Goal: Task Accomplishment & Management: Manage account settings

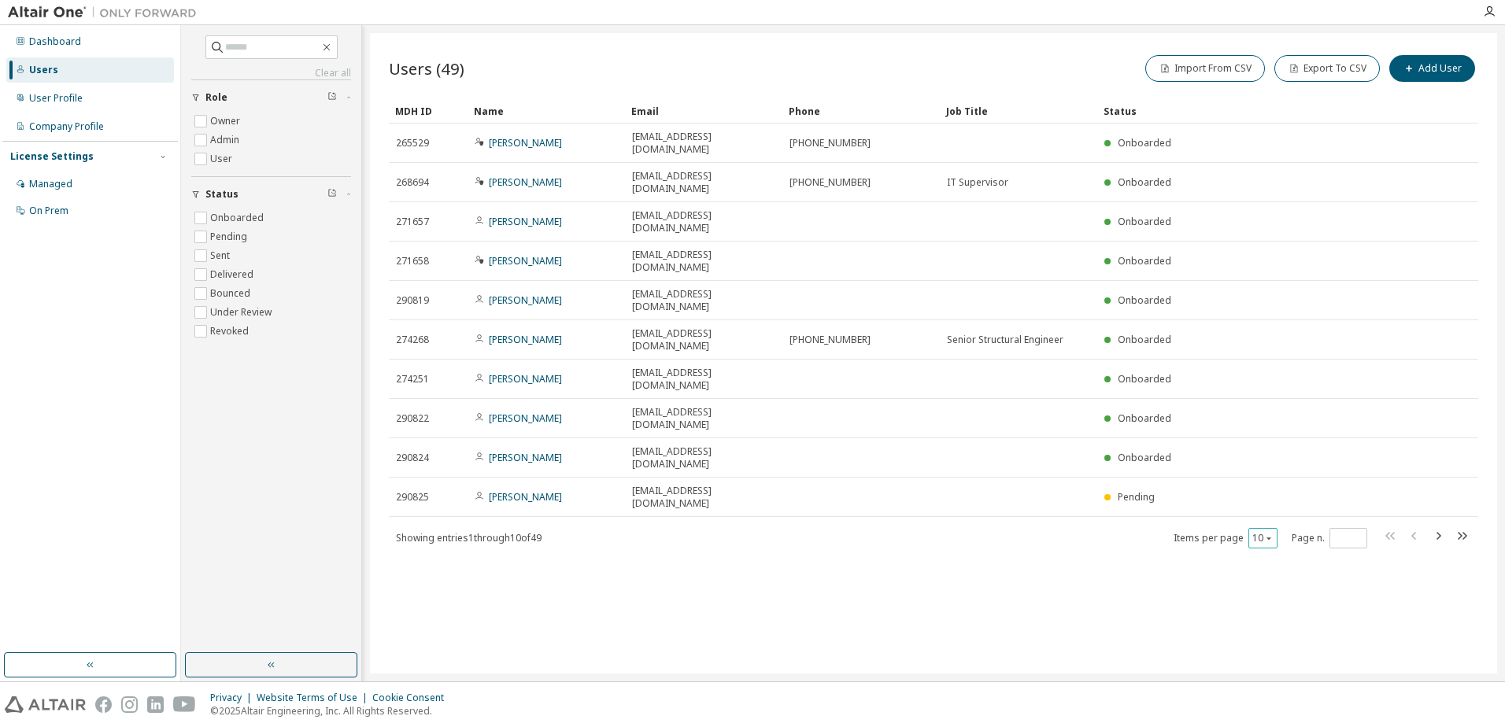
click at [1271, 534] on icon "button" at bounding box center [1268, 538] width 9 height 9
click at [1286, 511] on div "100" at bounding box center [1312, 509] width 126 height 19
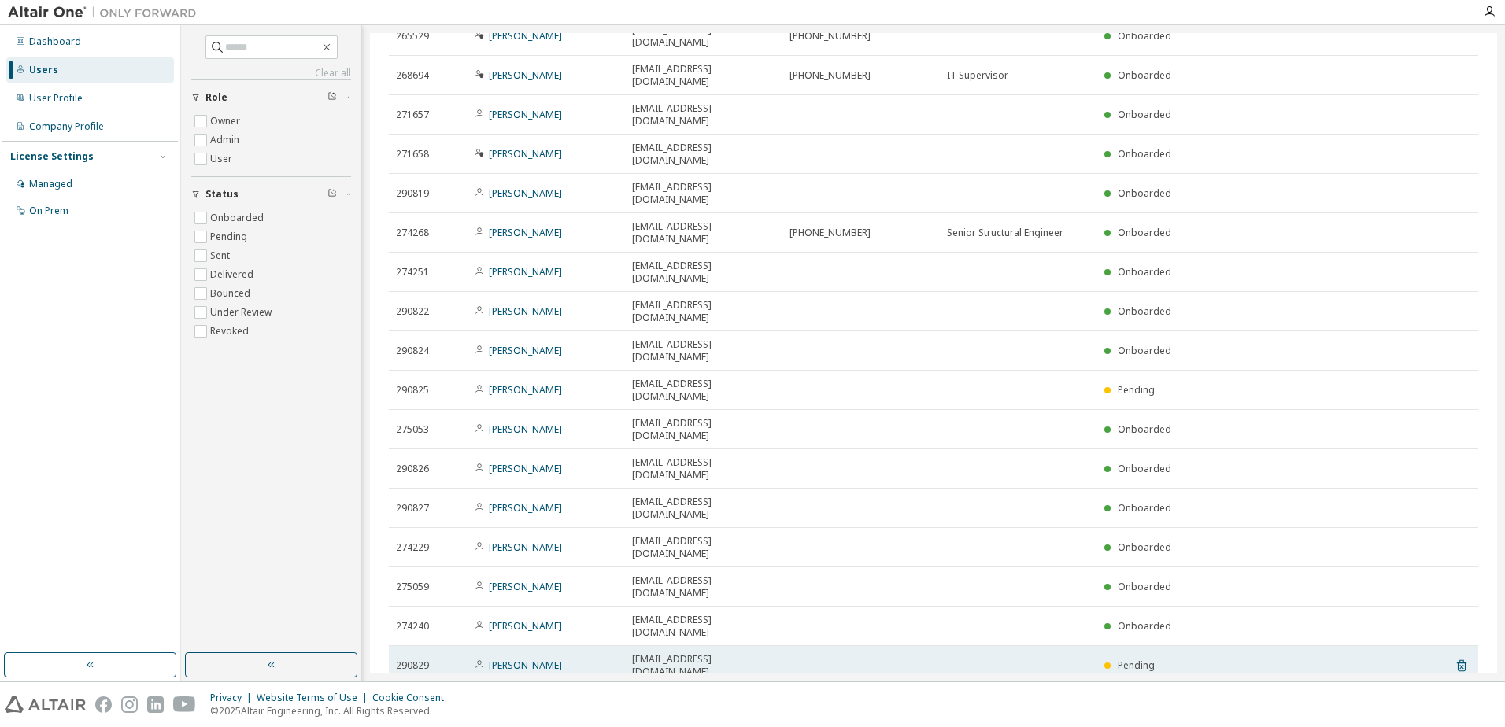
scroll to position [394, 0]
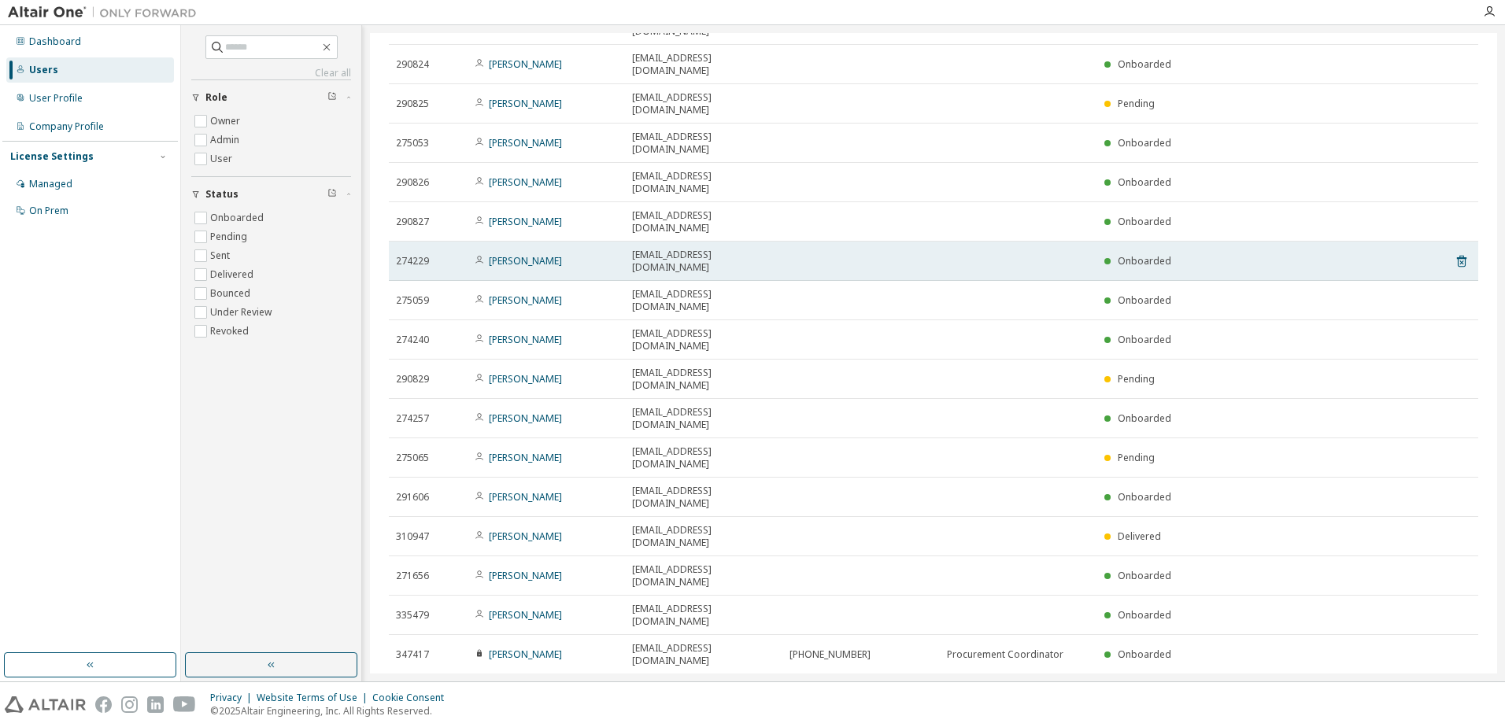
click at [751, 249] on div "mdumond@jlrichards.ca" at bounding box center [703, 261] width 143 height 25
click at [1274, 255] on div "Onboarded" at bounding box center [1246, 261] width 283 height 13
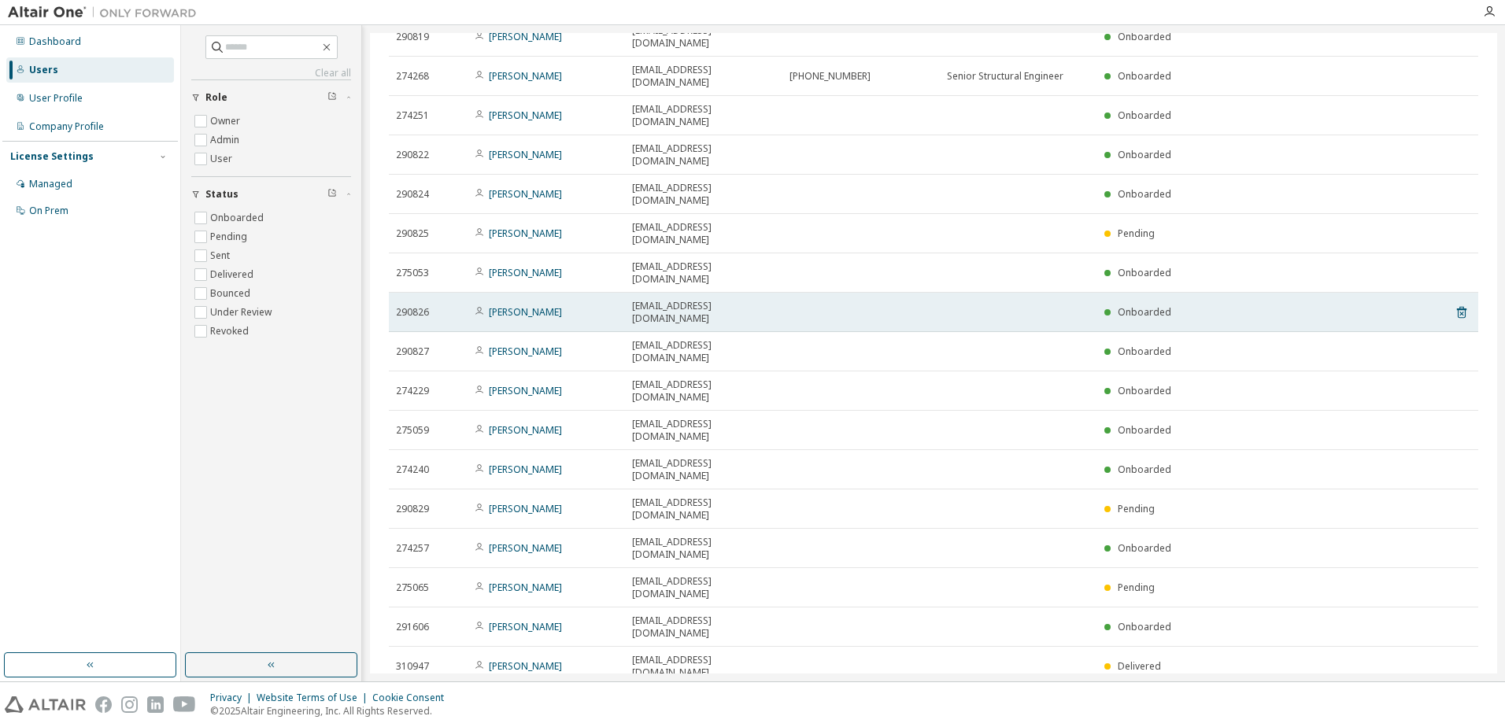
scroll to position [236, 0]
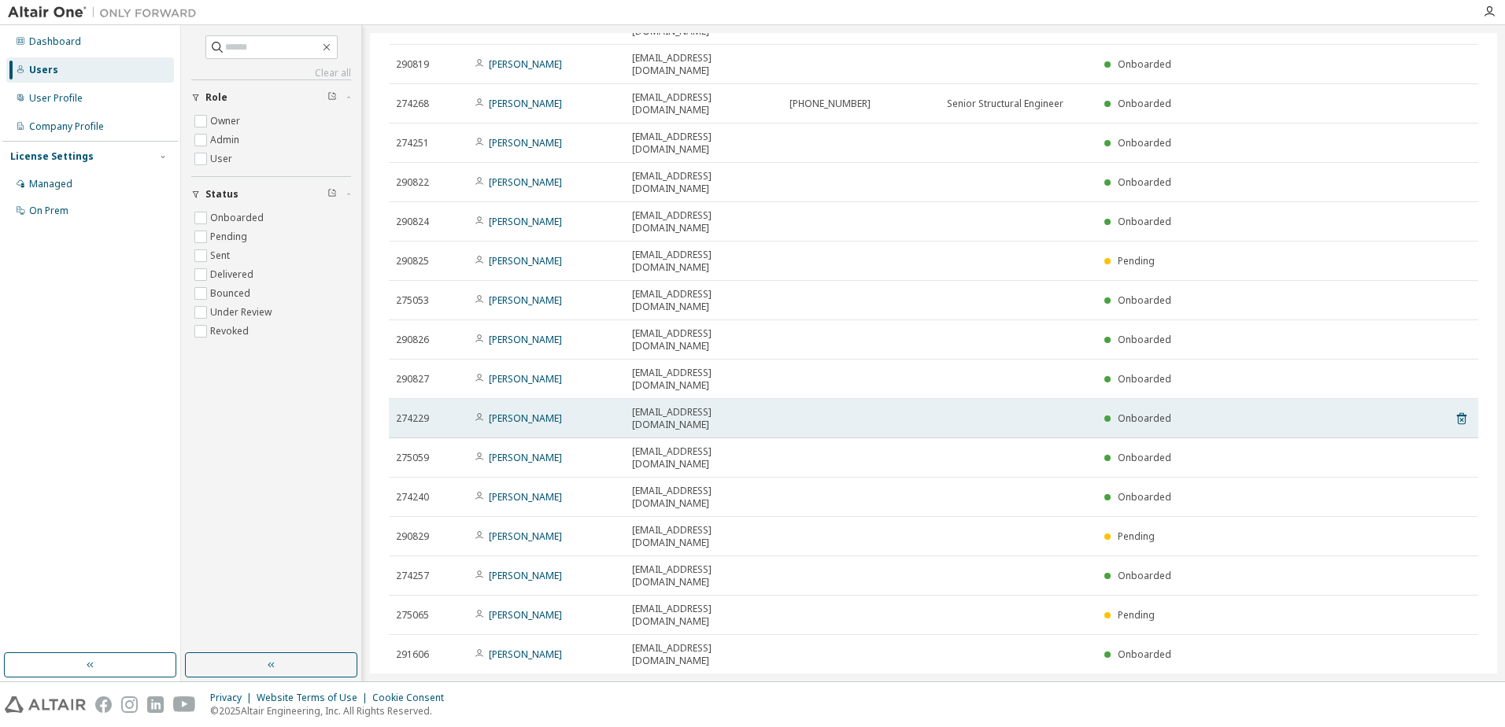
click at [765, 406] on div "mdumond@jlrichards.ca" at bounding box center [703, 418] width 143 height 25
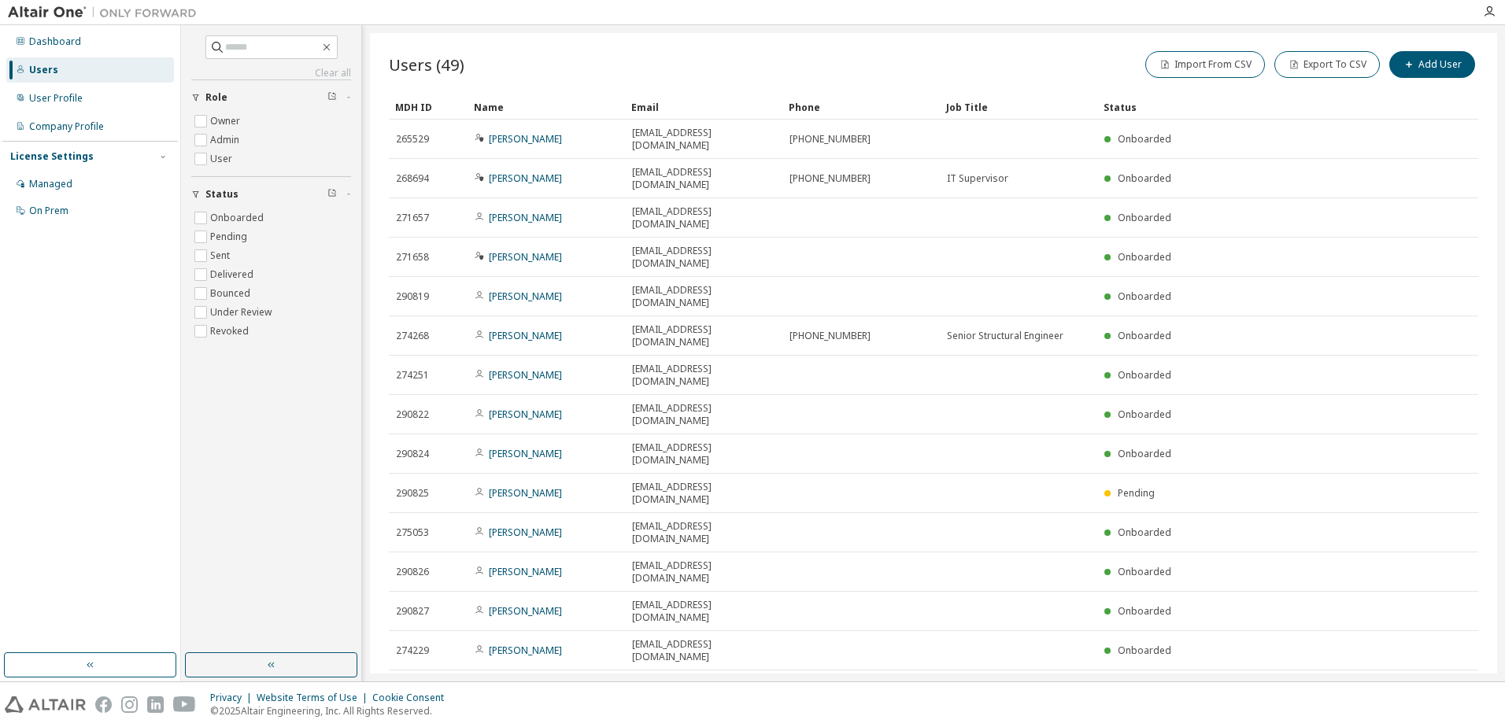
scroll to position [0, 0]
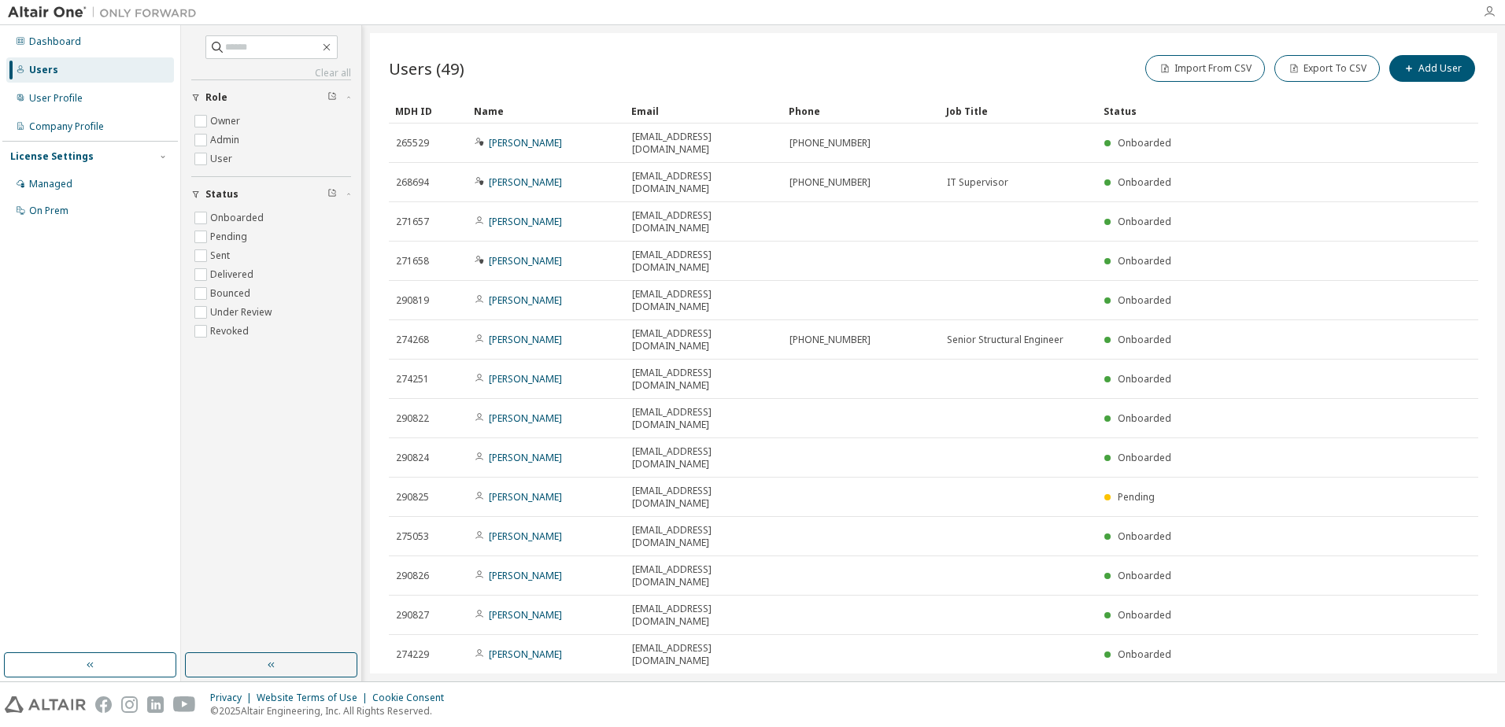
click at [1490, 14] on icon "button" at bounding box center [1489, 12] width 13 height 13
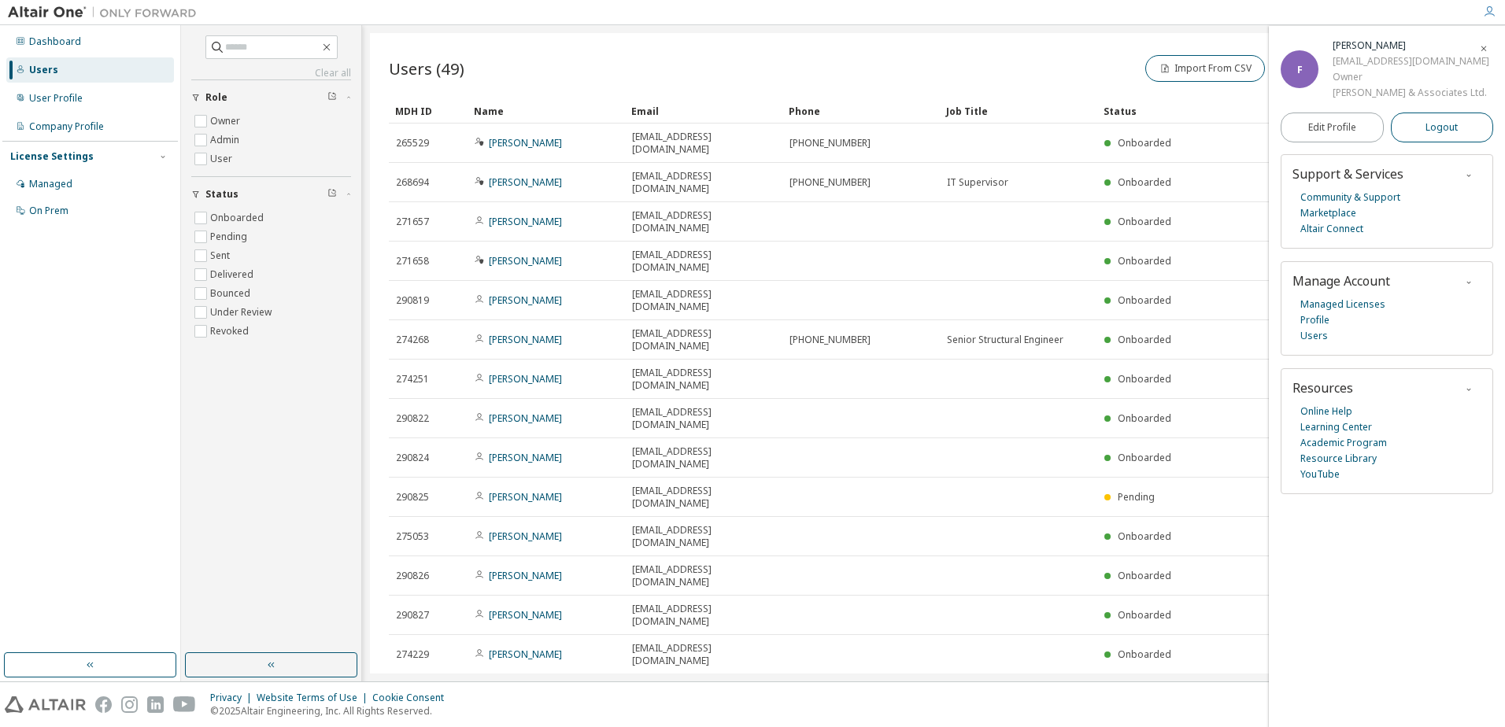
click at [1427, 127] on span "Logout" at bounding box center [1442, 128] width 32 height 16
